Goal: Complete application form

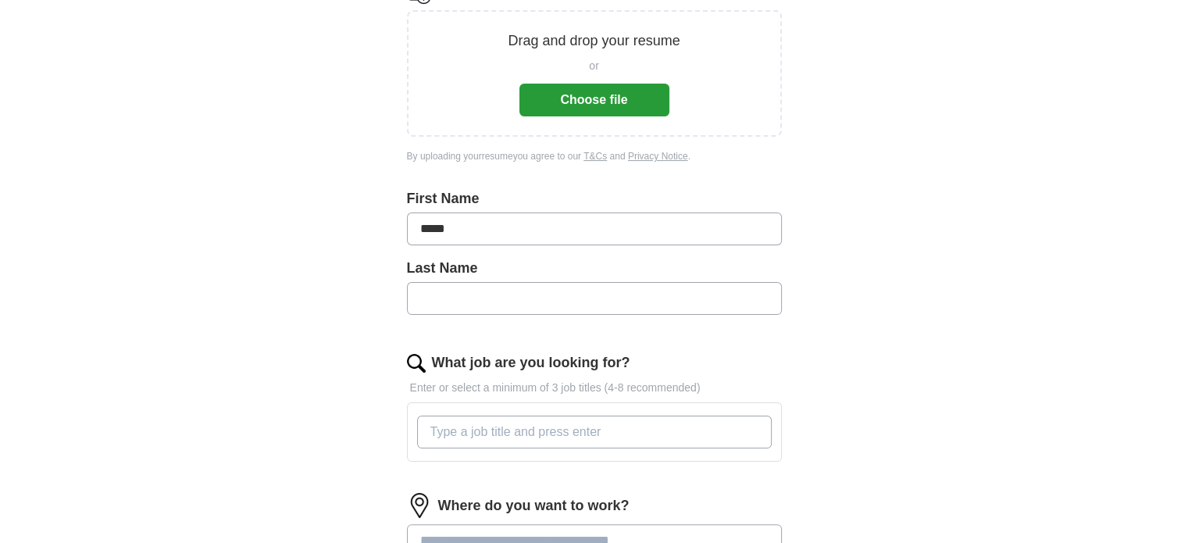
type input "*****"
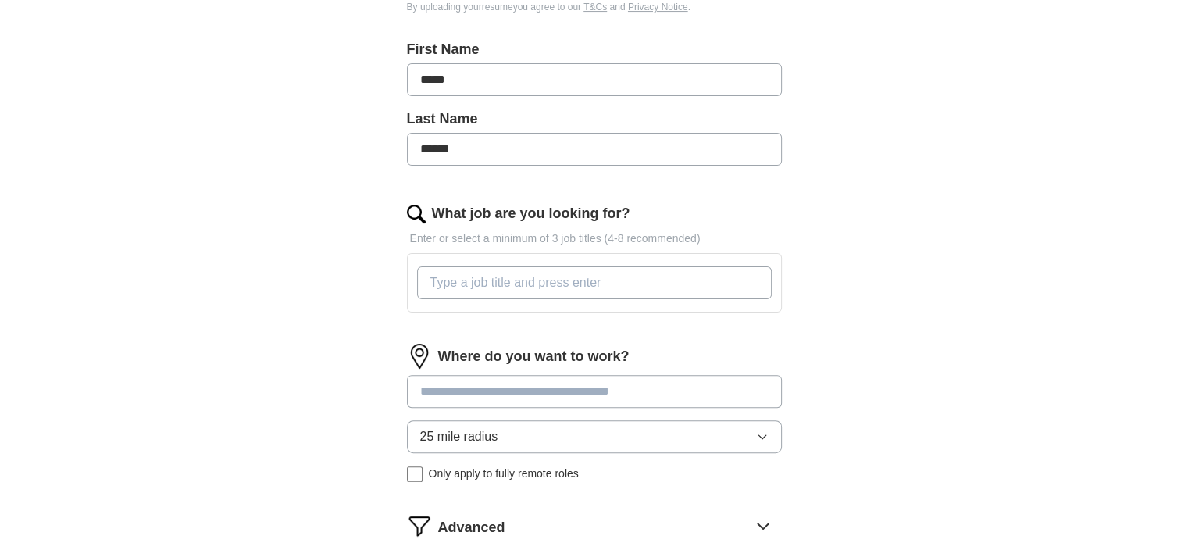
scroll to position [469, 0]
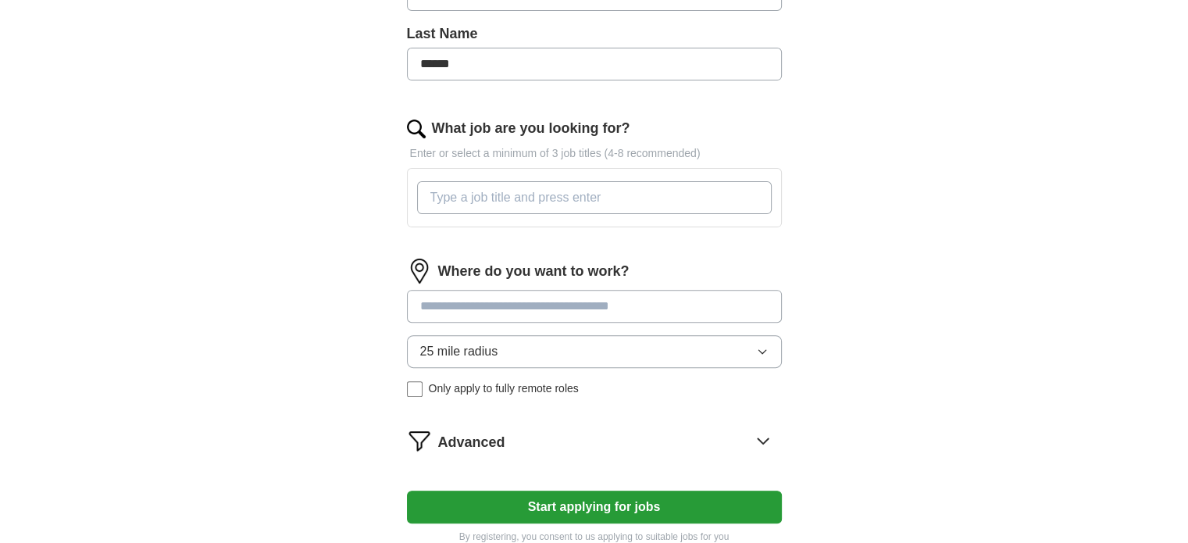
type input "******"
click at [498, 196] on input "What job are you looking for?" at bounding box center [594, 197] width 355 height 33
type input "Claims Resolution Specialist"
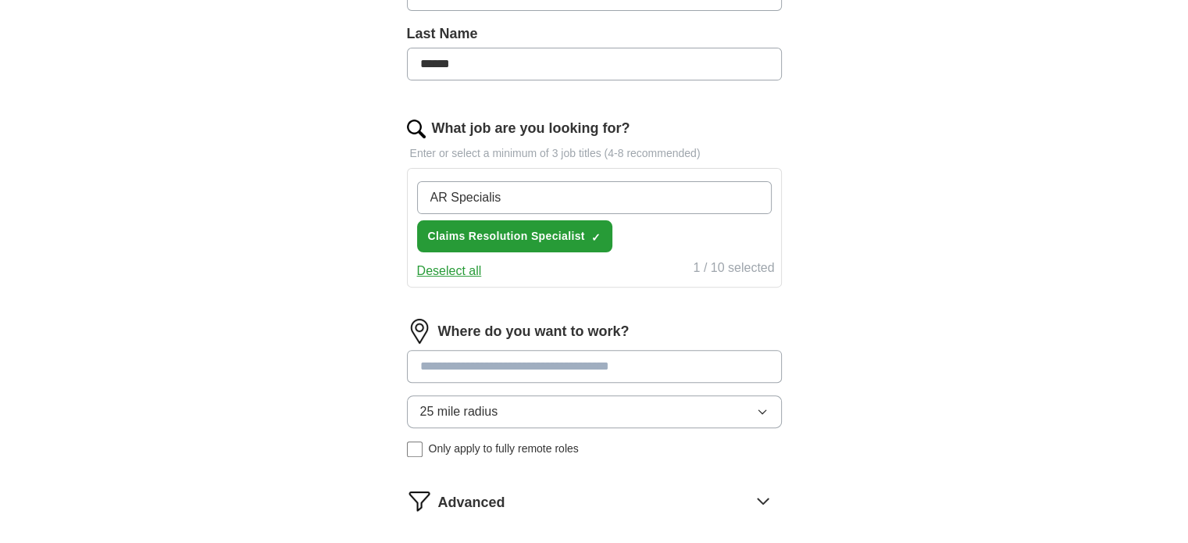
type input "AR Specialist"
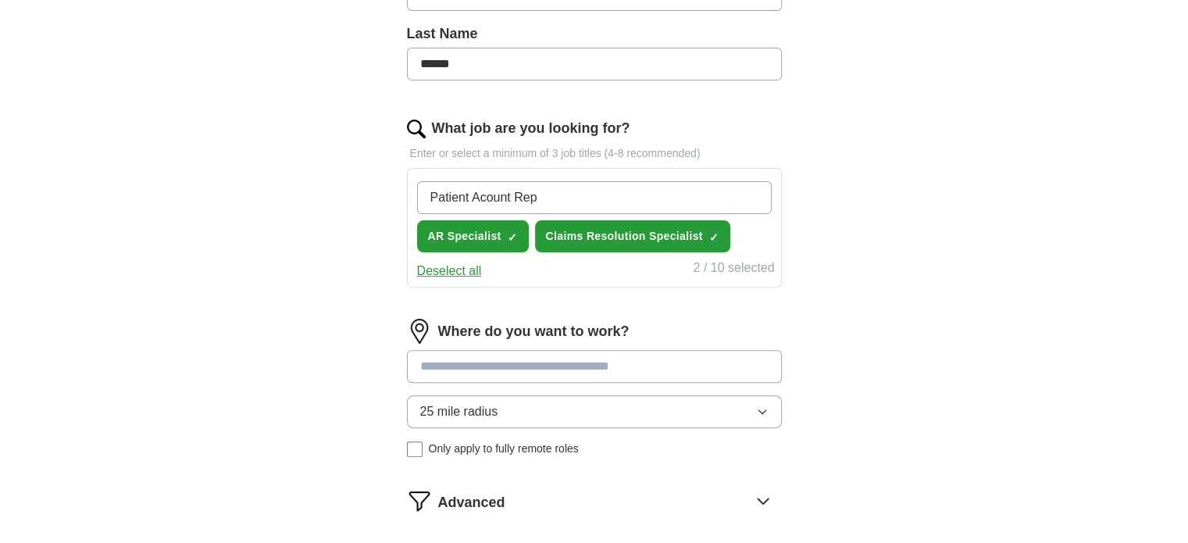
type input "Patient Account Rep"
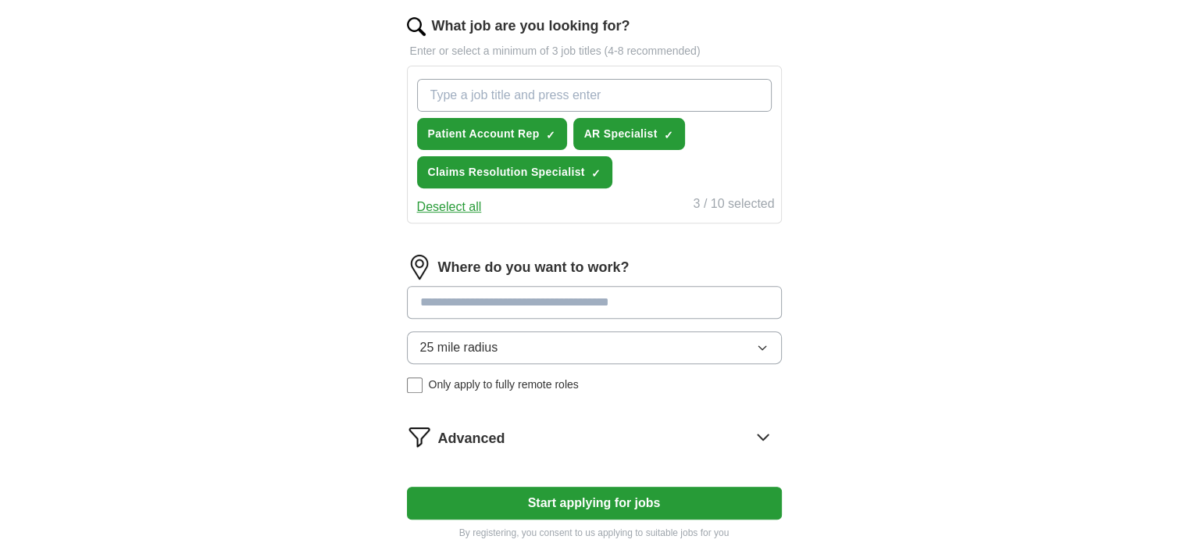
scroll to position [547, 0]
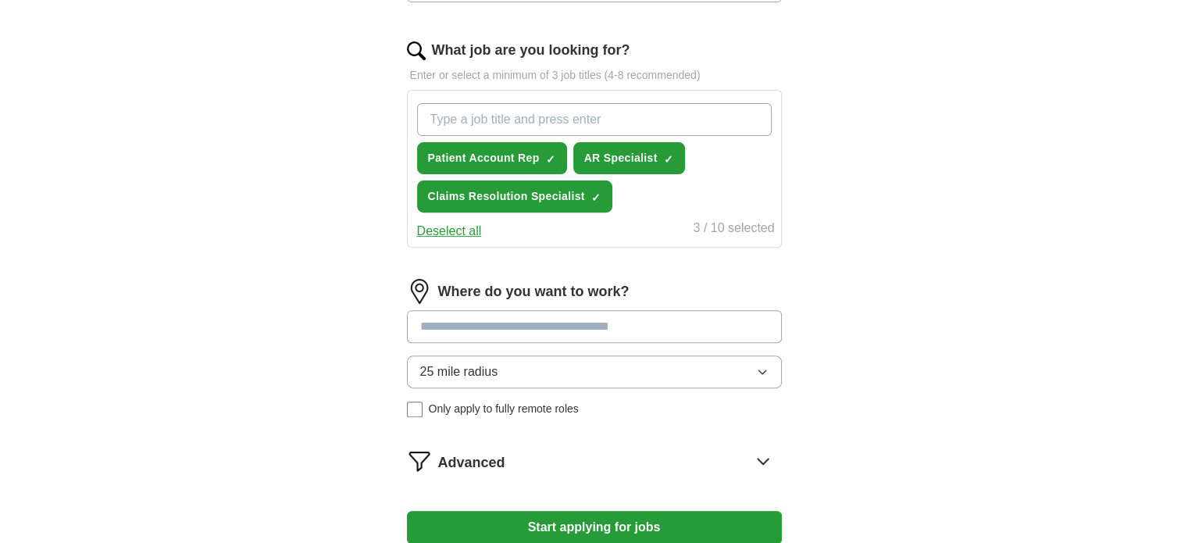
click at [481, 123] on input "What job are you looking for?" at bounding box center [594, 119] width 355 height 33
click at [977, 234] on div "ApplyIQ Let ApplyIQ do the hard work of searching and applying for jobs. Just t…" at bounding box center [595, 43] width 1000 height 1085
click at [544, 118] on input "What job are you looking for?" at bounding box center [594, 119] width 355 height 33
paste input "Billing and Collections Representative"
type input "Billing and Collections Representative"
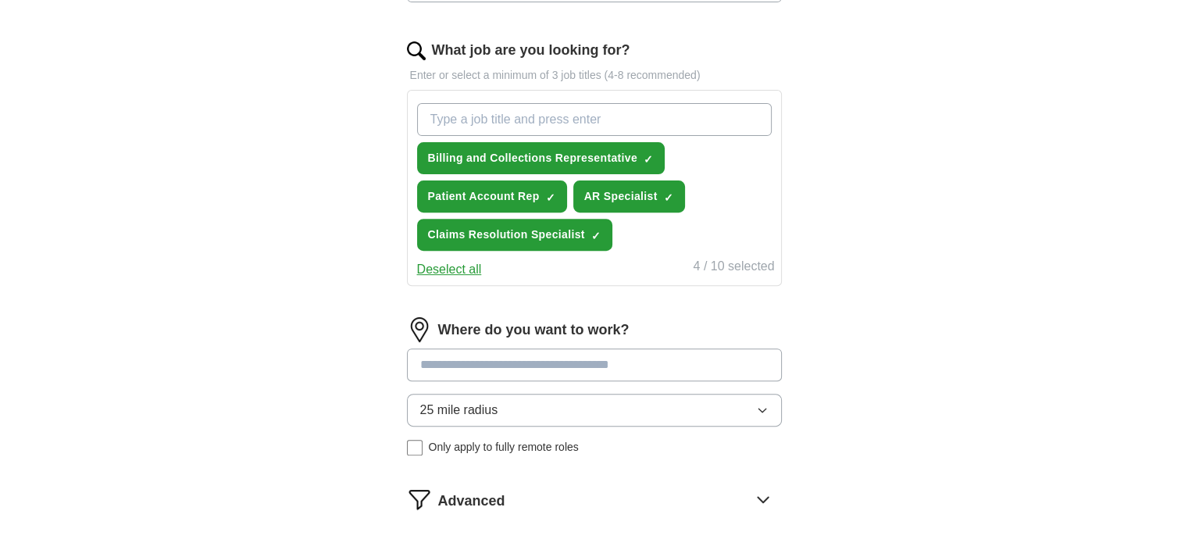
click at [983, 206] on div "ApplyIQ Let ApplyIQ do the hard work of searching and applying for jobs. Just t…" at bounding box center [595, 62] width 1000 height 1123
click at [584, 128] on input "What job are you looking for?" at bounding box center [594, 119] width 355 height 33
paste input "Denials Management Specialist"
type input "Denials Management Specialist"
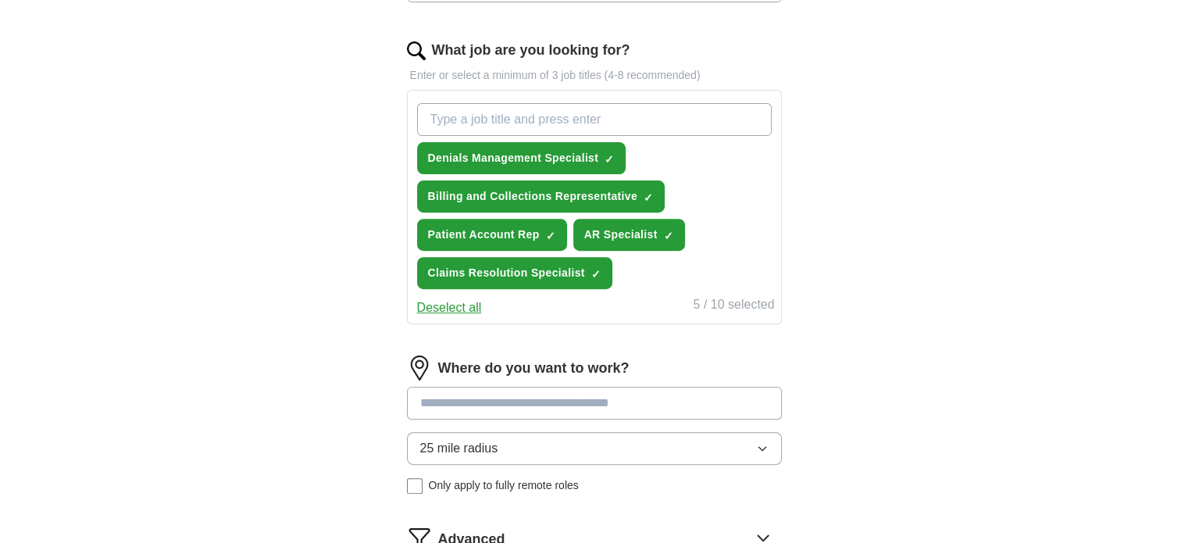
click at [339, 204] on div "ApplyIQ Let ApplyIQ do the hard work of searching and applying for jobs. Just t…" at bounding box center [595, 82] width 1000 height 1162
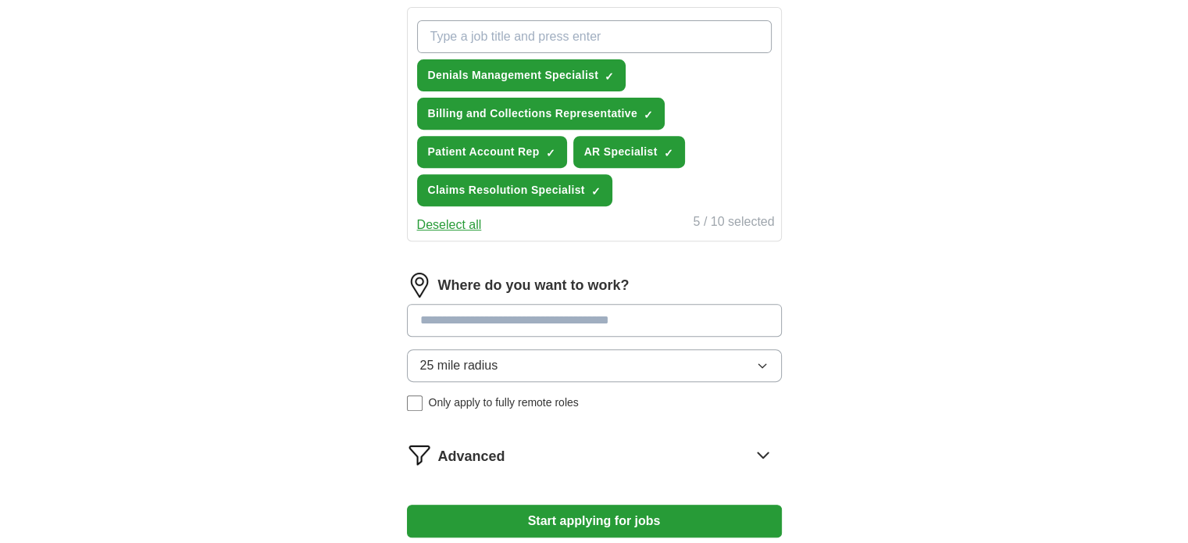
scroll to position [781, 0]
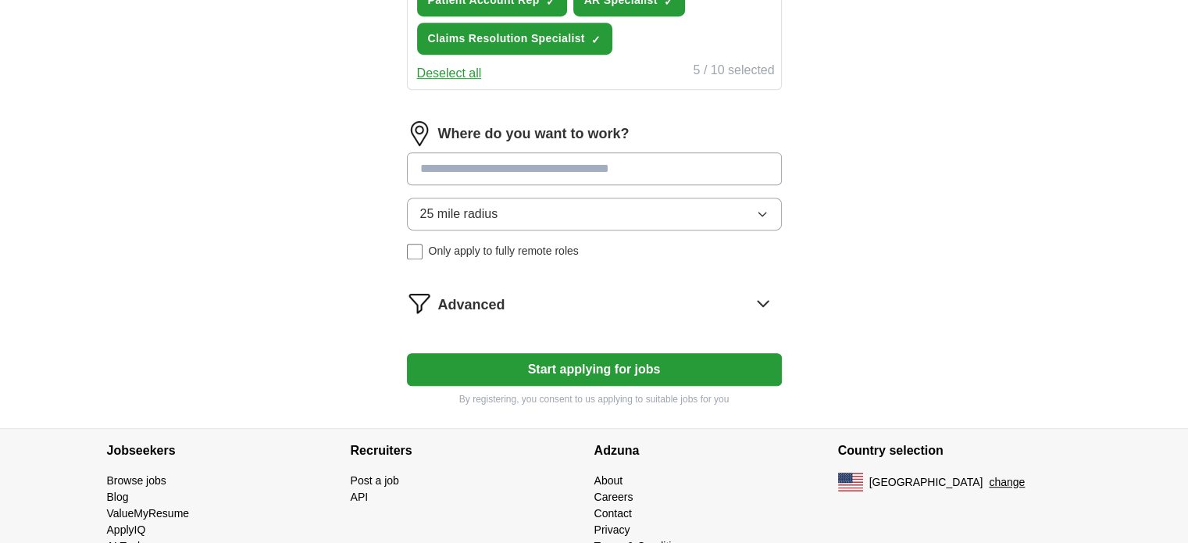
click at [465, 162] on input at bounding box center [594, 168] width 375 height 33
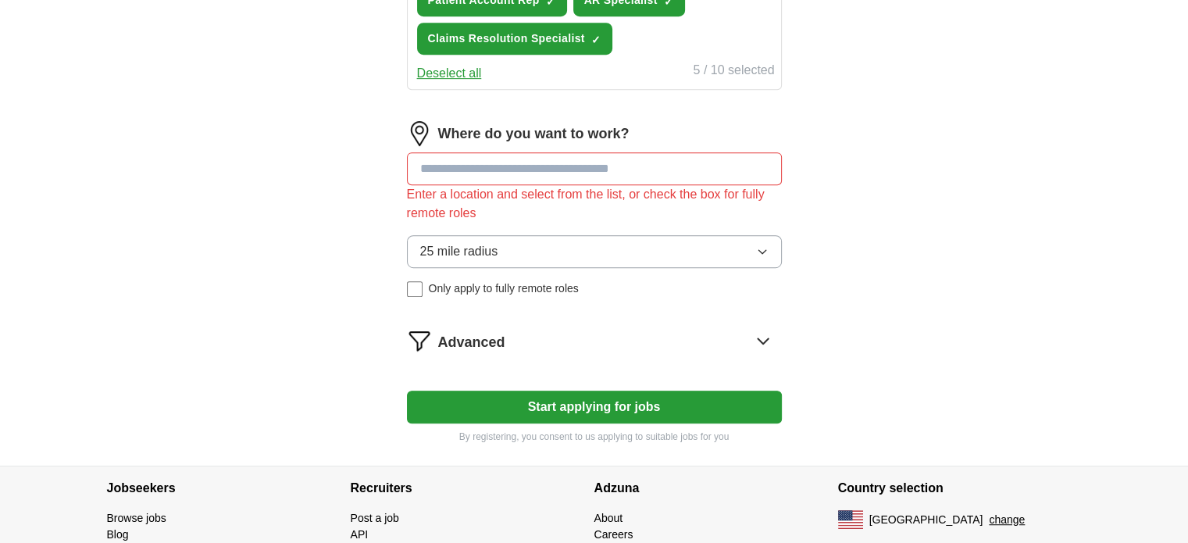
click at [419, 249] on div "25 mile radius Only apply to fully remote roles" at bounding box center [594, 266] width 375 height 62
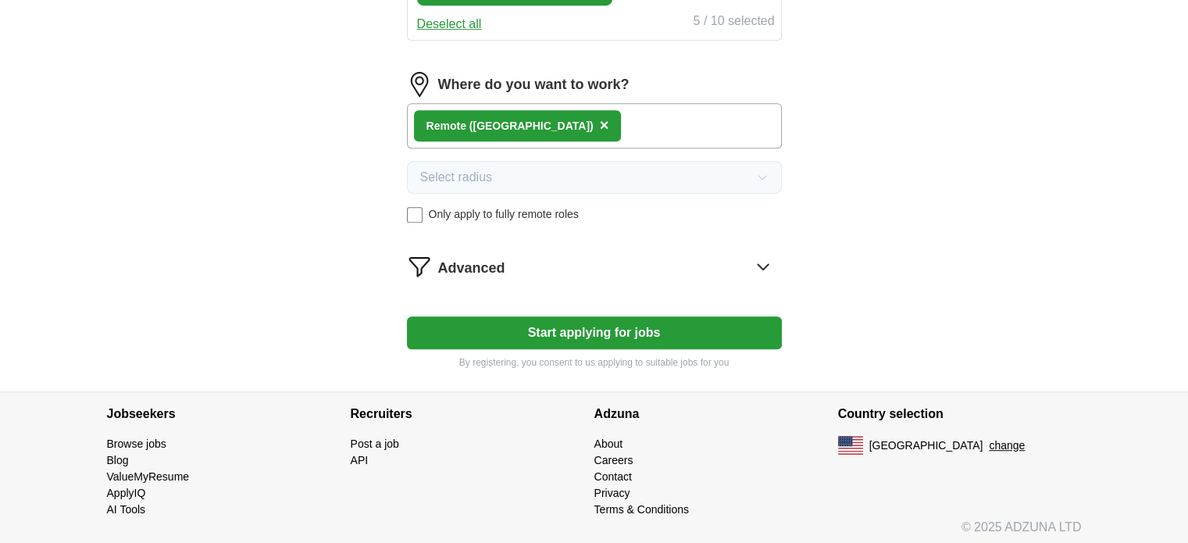
click at [499, 327] on button "Start applying for jobs" at bounding box center [594, 332] width 375 height 33
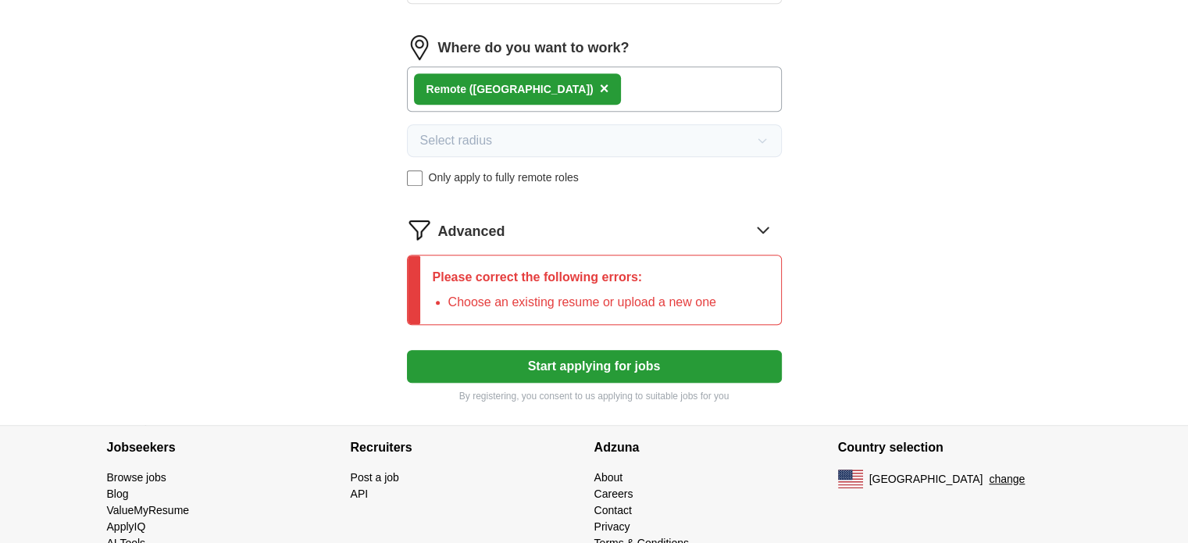
scroll to position [919, 0]
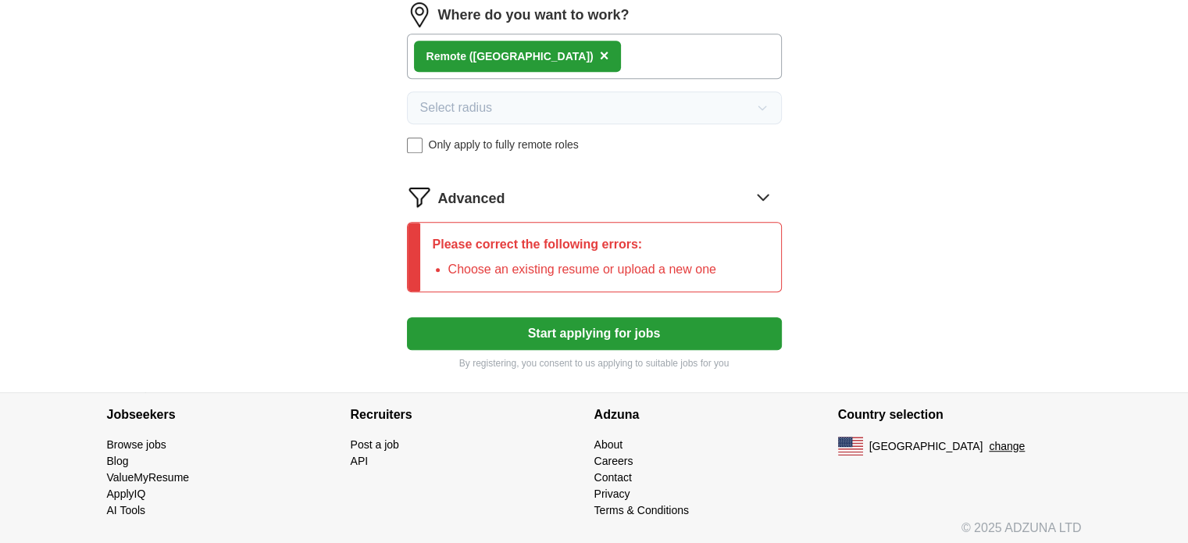
click at [575, 333] on button "Start applying for jobs" at bounding box center [594, 333] width 375 height 33
